Goal: Check status: Check status

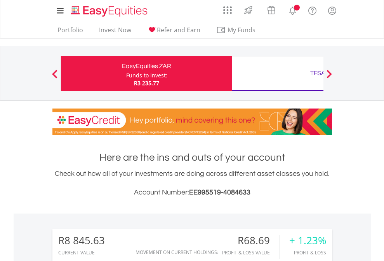
scroll to position [75, 122]
click at [126, 73] on div "Funds to invest:" at bounding box center [146, 75] width 41 height 8
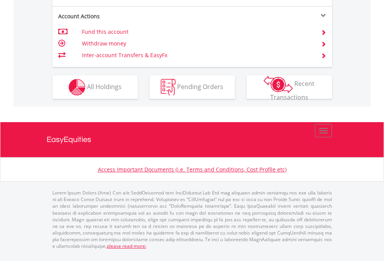
scroll to position [791, 0]
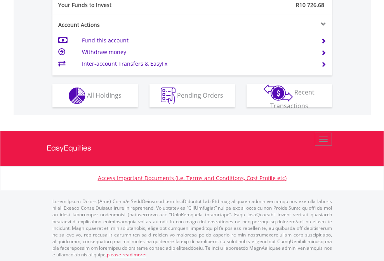
scroll to position [776, 0]
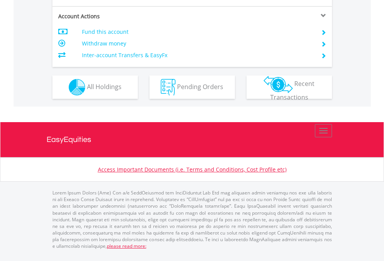
scroll to position [744, 0]
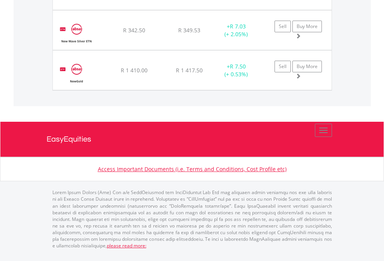
scroll to position [56, 0]
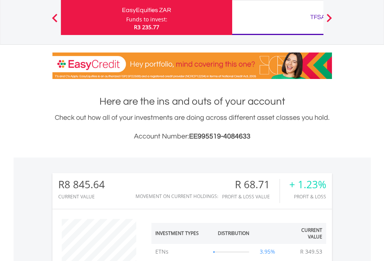
click at [278, 17] on div "TFSA" at bounding box center [318, 17] width 162 height 11
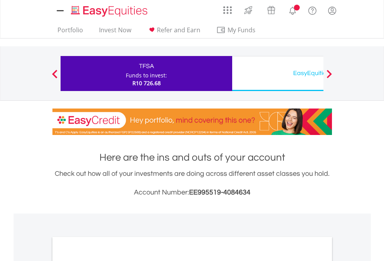
scroll to position [467, 0]
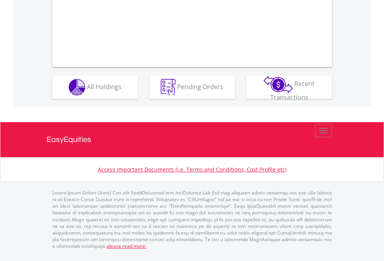
click at [87, 90] on span "All Holdings" at bounding box center [104, 86] width 35 height 9
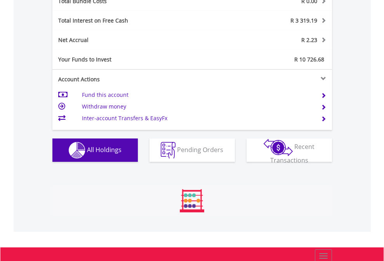
scroll to position [75, 122]
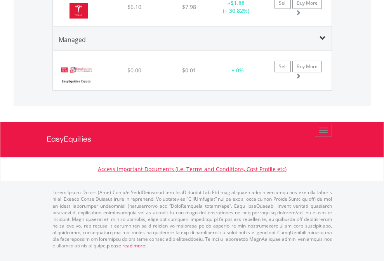
scroll to position [56, 0]
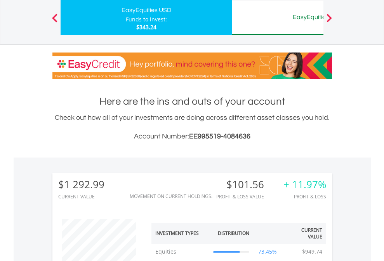
click at [278, 17] on div "EasyEquities AUD" at bounding box center [318, 17] width 162 height 11
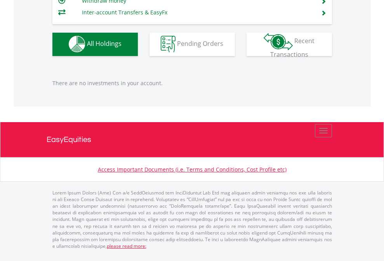
scroll to position [75, 122]
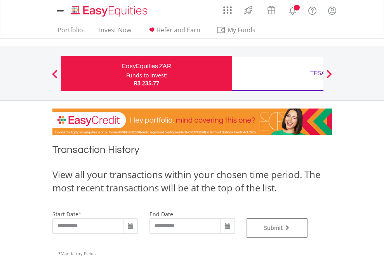
type input "**********"
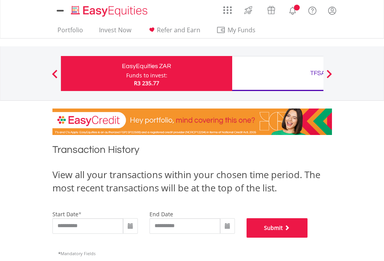
click at [308, 237] on button "Submit" at bounding box center [277, 227] width 61 height 19
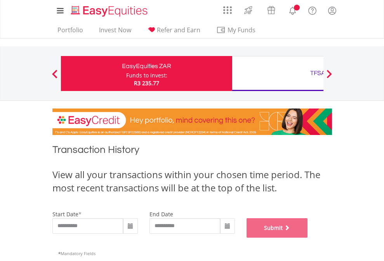
scroll to position [315, 0]
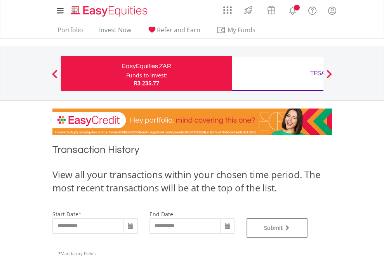
click at [278, 73] on div "TFSA" at bounding box center [318, 73] width 162 height 11
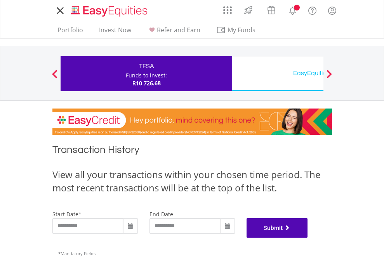
click at [308, 237] on button "Submit" at bounding box center [277, 227] width 61 height 19
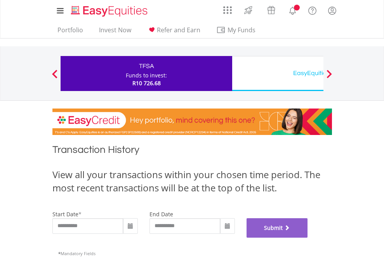
scroll to position [315, 0]
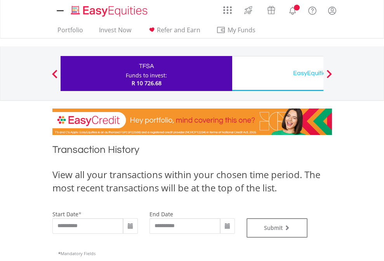
click at [278, 73] on div "EasyEquities USD" at bounding box center [318, 73] width 162 height 11
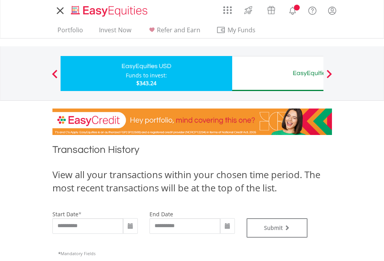
type input "**********"
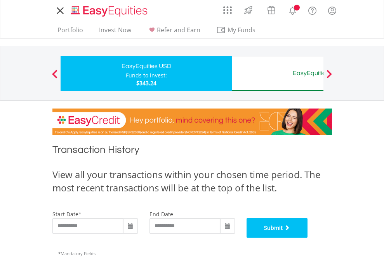
click at [308, 237] on button "Submit" at bounding box center [277, 227] width 61 height 19
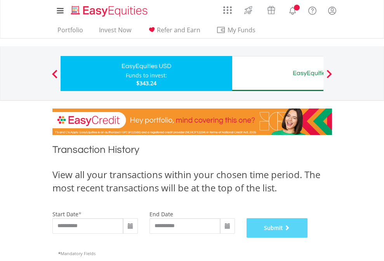
scroll to position [315, 0]
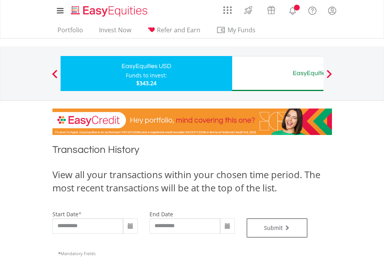
click at [278, 73] on div "EasyEquities AUD" at bounding box center [318, 73] width 162 height 11
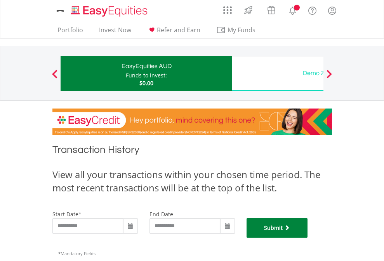
click at [308, 237] on button "Submit" at bounding box center [277, 227] width 61 height 19
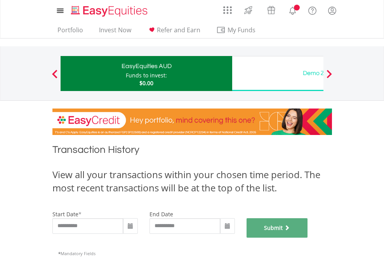
scroll to position [315, 0]
